Goal: Information Seeking & Learning: Learn about a topic

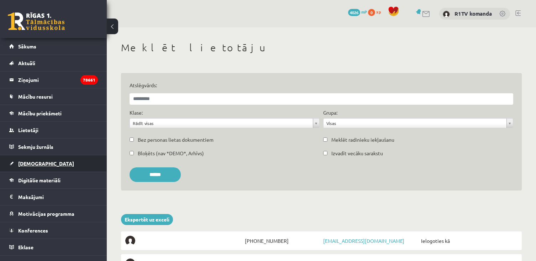
click at [45, 163] on link "[DEMOGRAPHIC_DATA]" at bounding box center [53, 163] width 89 height 16
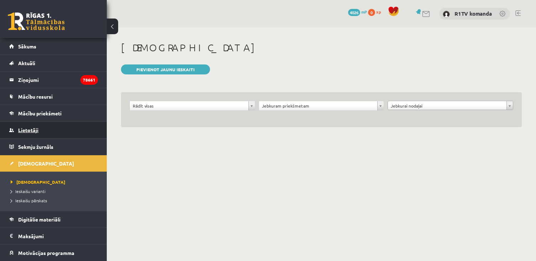
click at [16, 127] on link "Lietotāji" at bounding box center [53, 130] width 89 height 16
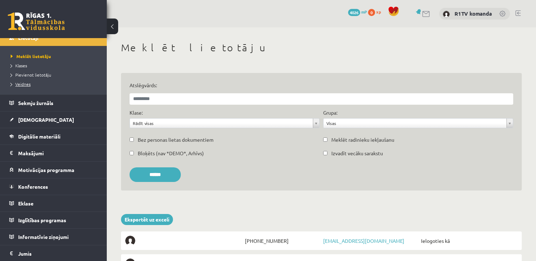
scroll to position [94, 0]
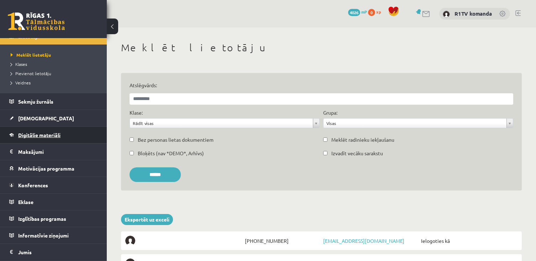
click at [65, 134] on link "Digitālie materiāli" at bounding box center [53, 135] width 89 height 16
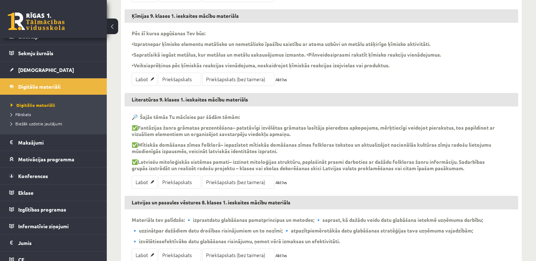
scroll to position [234, 0]
click at [185, 180] on link "Priekšapskats" at bounding box center [179, 181] width 43 height 13
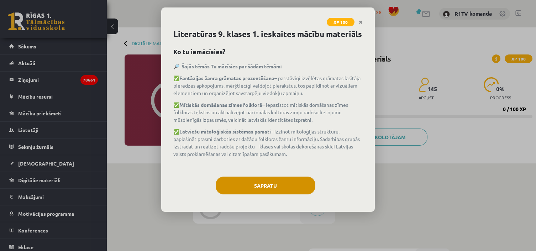
click at [257, 192] on button "Sapratu" at bounding box center [266, 185] width 100 height 18
